Goal: Transaction & Acquisition: Purchase product/service

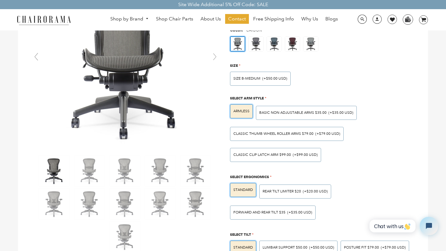
scroll to position [84, 0]
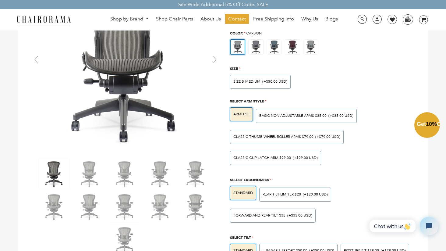
click at [411, 94] on div "Close dialog Exclusive Offer: Enjoy 10% Off! Get Your Coupon Code Now. Sign up …" at bounding box center [223, 124] width 446 height 251
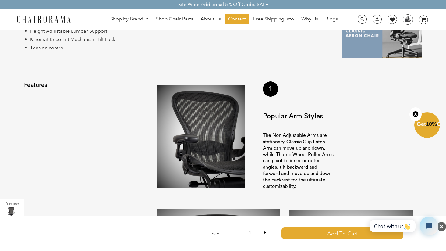
scroll to position [374, 0]
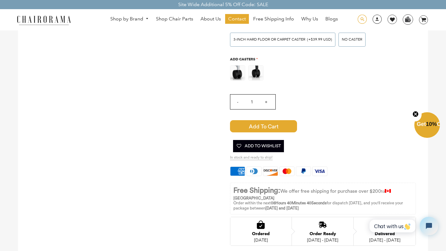
click at [361, 22] on span at bounding box center [362, 19] width 9 height 9
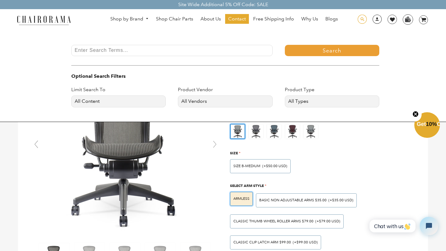
click at [358, 15] on link at bounding box center [359, 19] width 2 height 9
click at [205, 50] on input "Enter Search Terms..." at bounding box center [171, 50] width 201 height 11
type input "setu"
click at [285, 45] on button "Search" at bounding box center [332, 50] width 94 height 11
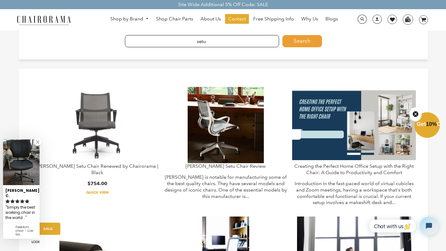
scroll to position [17, 0]
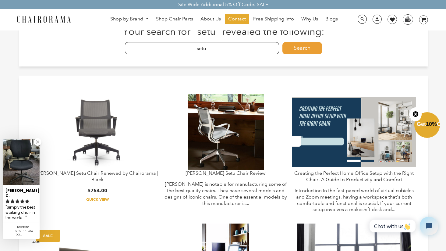
click at [109, 97] on img at bounding box center [97, 132] width 76 height 76
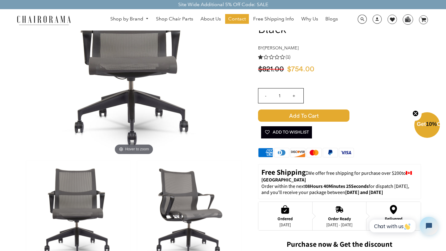
scroll to position [70, 0]
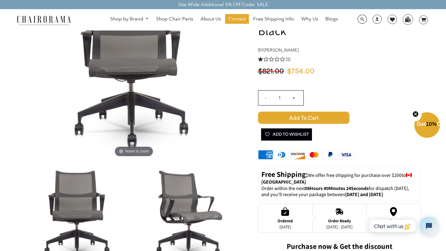
click at [286, 59] on span "(1)" at bounding box center [288, 59] width 5 height 6
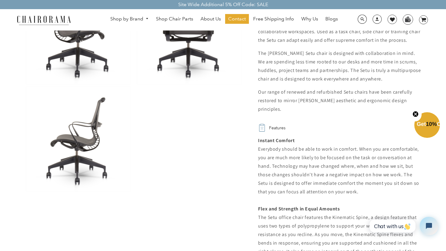
scroll to position [379, 0]
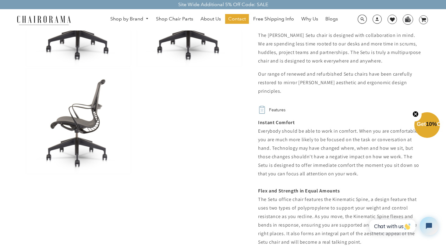
click at [282, 110] on h2 "Features" at bounding box center [277, 109] width 16 height 9
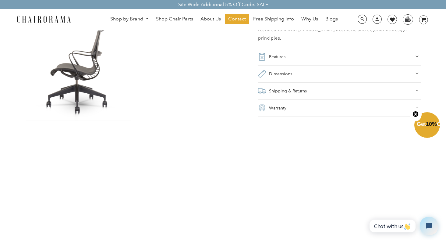
scroll to position [407, 0]
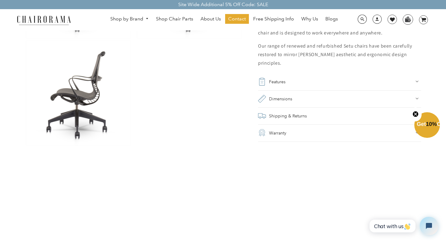
click at [280, 117] on h2 "Shipping & Returns" at bounding box center [288, 116] width 38 height 9
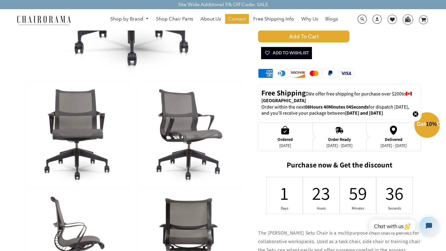
scroll to position [153, 0]
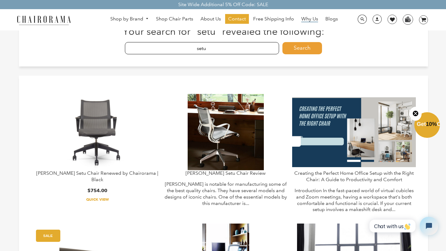
click at [310, 20] on span "Why Us" at bounding box center [309, 19] width 17 height 6
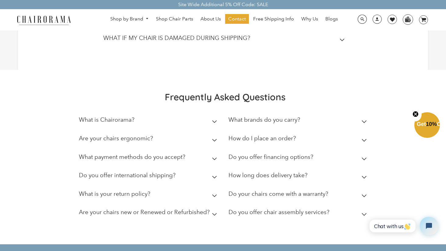
scroll to position [388, 0]
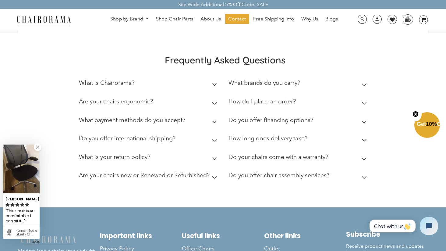
click at [133, 82] on h2 "What is Chairorama?" at bounding box center [106, 82] width 55 height 7
